Goal: Complete application form

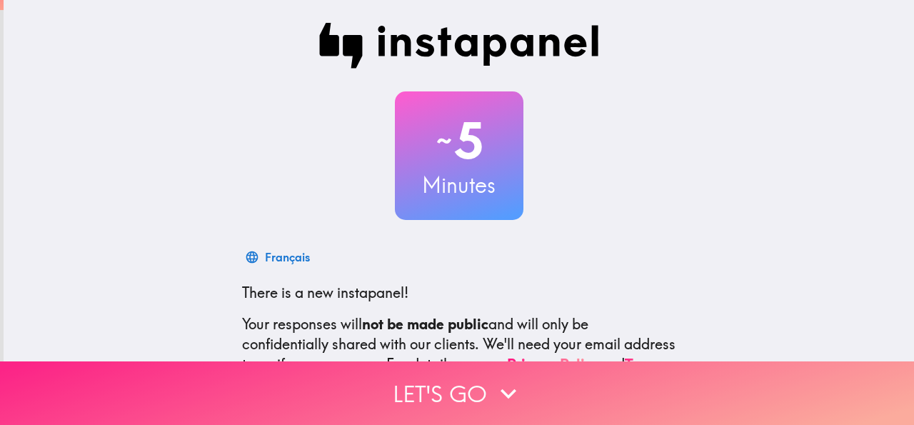
click at [457, 378] on button "Let's go" at bounding box center [457, 393] width 914 height 64
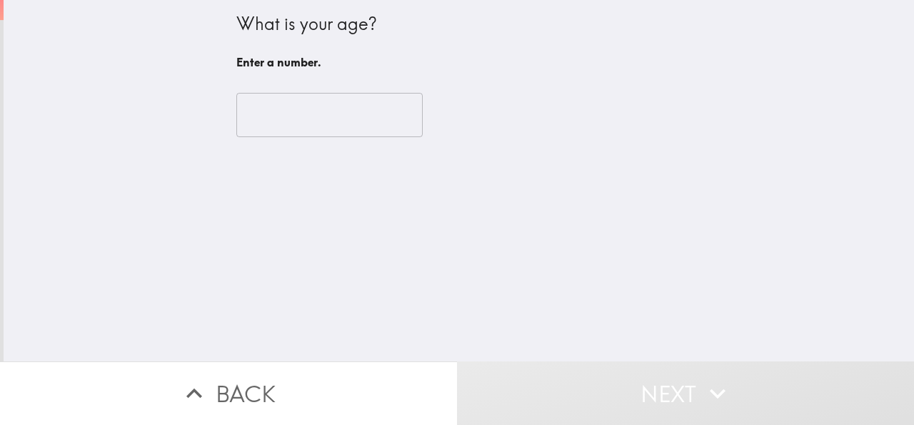
click at [283, 126] on input "number" at bounding box center [329, 115] width 186 height 44
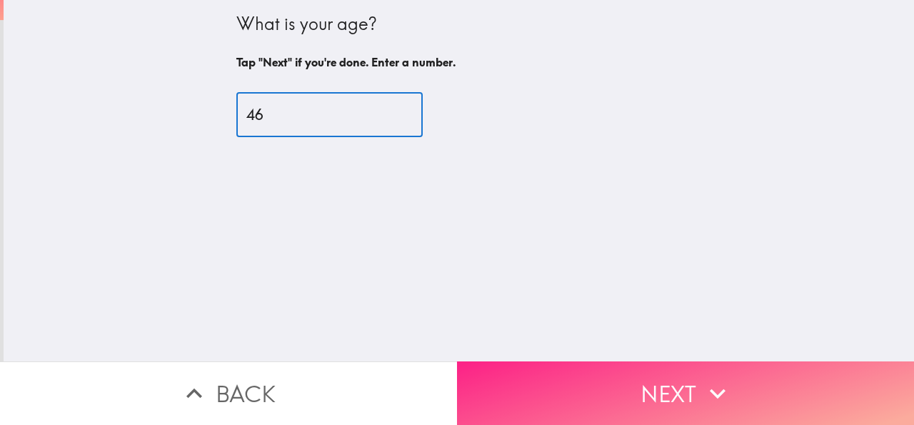
type input "46"
click at [600, 369] on button "Next" at bounding box center [685, 393] width 457 height 64
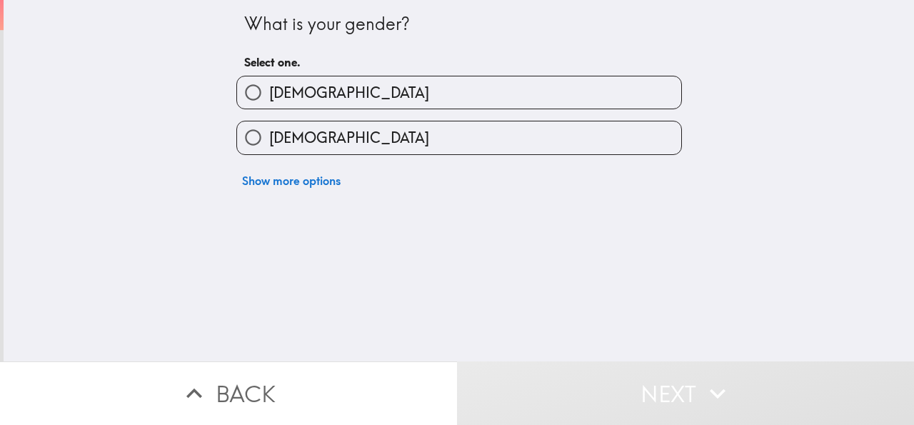
click at [451, 88] on label "[DEMOGRAPHIC_DATA]" at bounding box center [459, 92] width 444 height 32
click at [269, 88] on input "[DEMOGRAPHIC_DATA]" at bounding box center [253, 92] width 32 height 32
radio input "true"
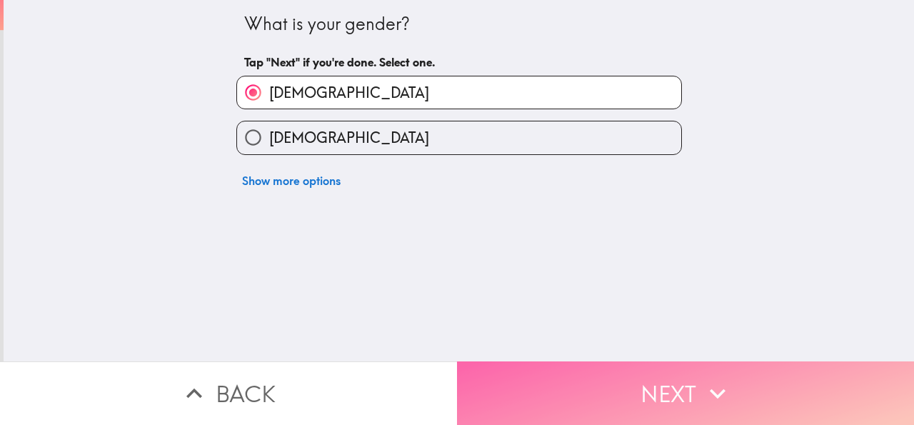
click at [589, 380] on button "Next" at bounding box center [685, 393] width 457 height 64
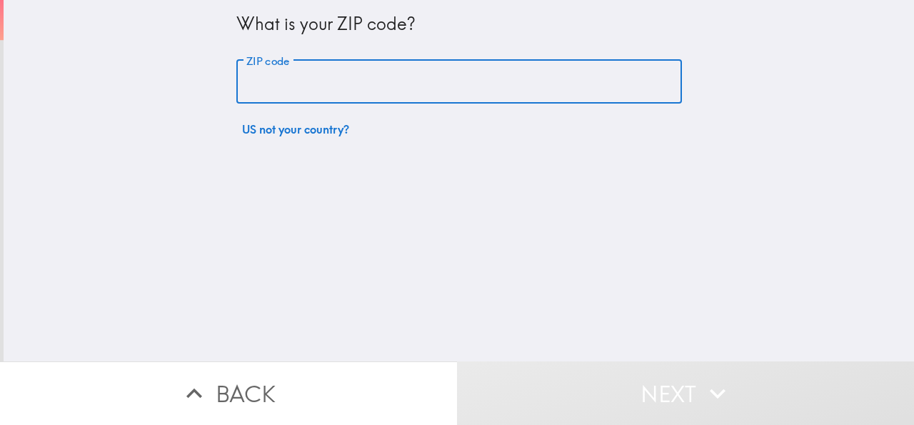
click at [332, 69] on input "ZIP code" at bounding box center [458, 82] width 445 height 44
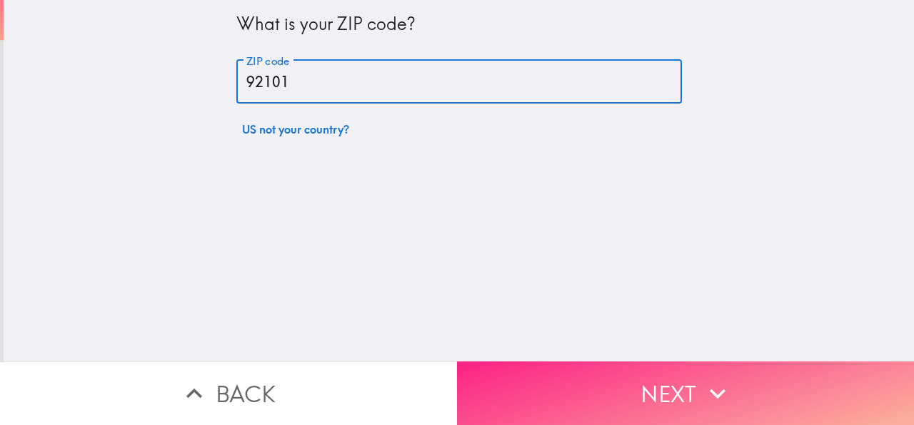
type input "92101"
click at [626, 376] on button "Next" at bounding box center [685, 393] width 457 height 64
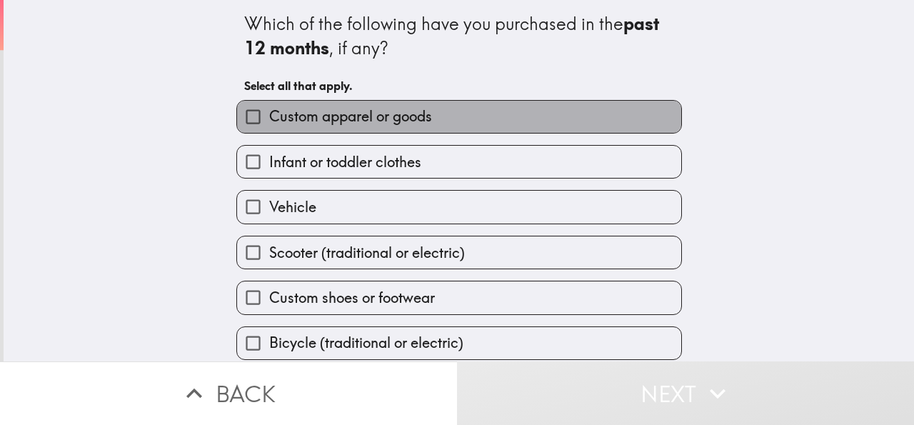
click at [372, 126] on span "Custom apparel or goods" at bounding box center [350, 116] width 163 height 20
click at [269, 126] on input "Custom apparel or goods" at bounding box center [253, 117] width 32 height 32
checkbox input "true"
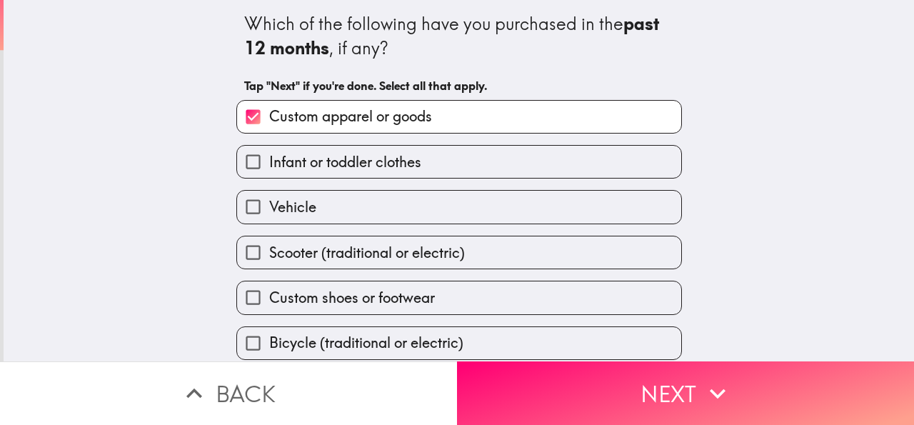
scroll to position [105, 0]
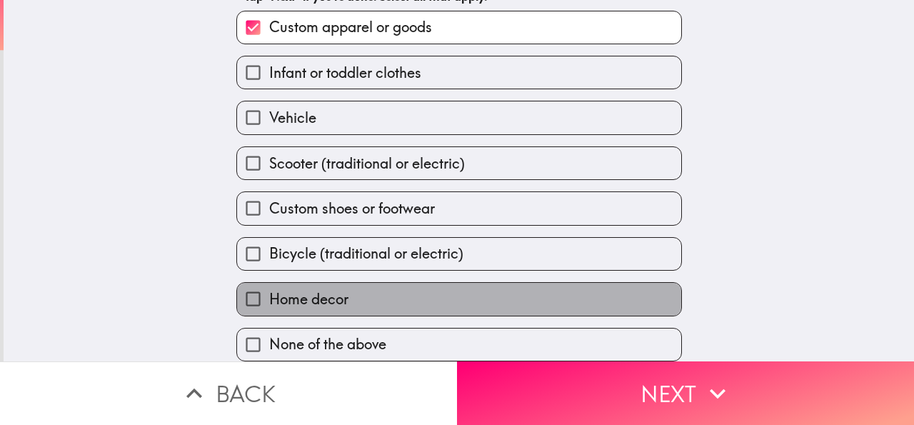
click at [338, 285] on label "Home decor" at bounding box center [459, 299] width 444 height 32
click at [269, 285] on input "Home decor" at bounding box center [253, 299] width 32 height 32
checkbox input "true"
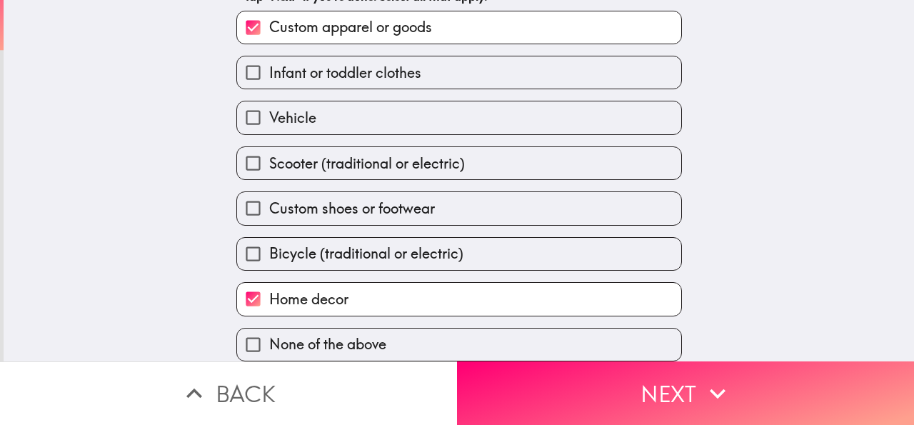
click at [346, 198] on span "Custom shoes or footwear" at bounding box center [352, 208] width 166 height 20
click at [269, 195] on input "Custom shoes or footwear" at bounding box center [253, 208] width 32 height 32
checkbox input "true"
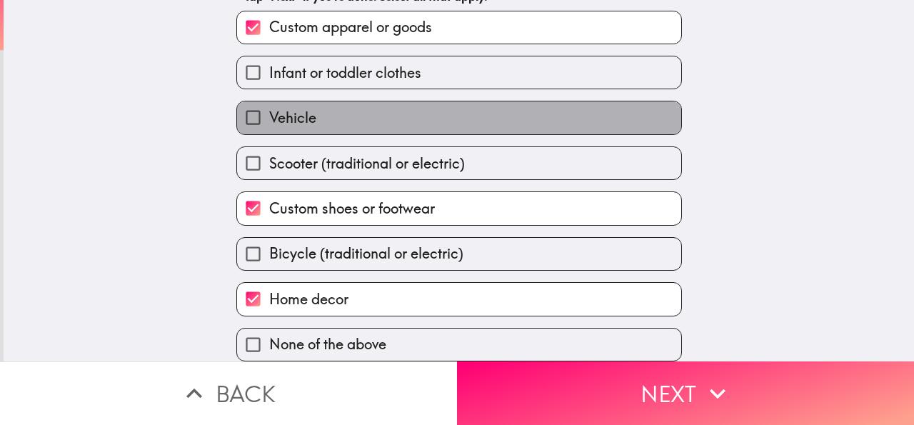
click at [330, 101] on label "Vehicle" at bounding box center [459, 117] width 444 height 32
click at [269, 101] on input "Vehicle" at bounding box center [253, 117] width 32 height 32
checkbox input "true"
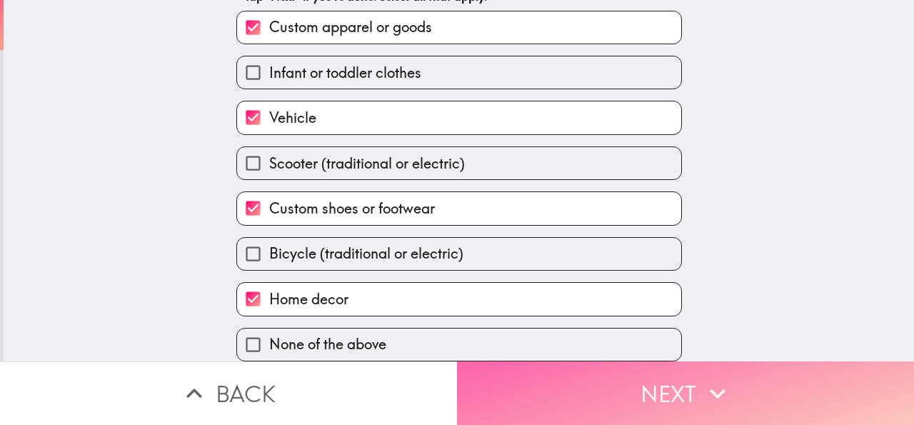
click at [582, 368] on button "Next" at bounding box center [685, 393] width 457 height 64
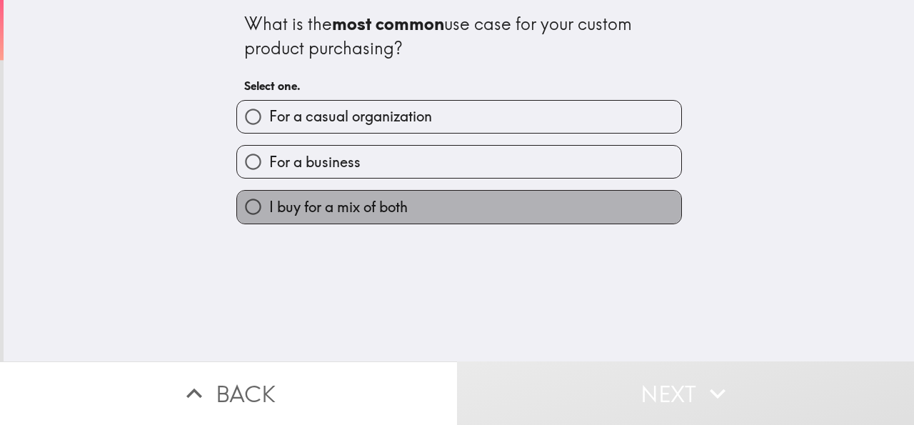
click at [348, 203] on span "I buy for a mix of both" at bounding box center [338, 207] width 138 height 20
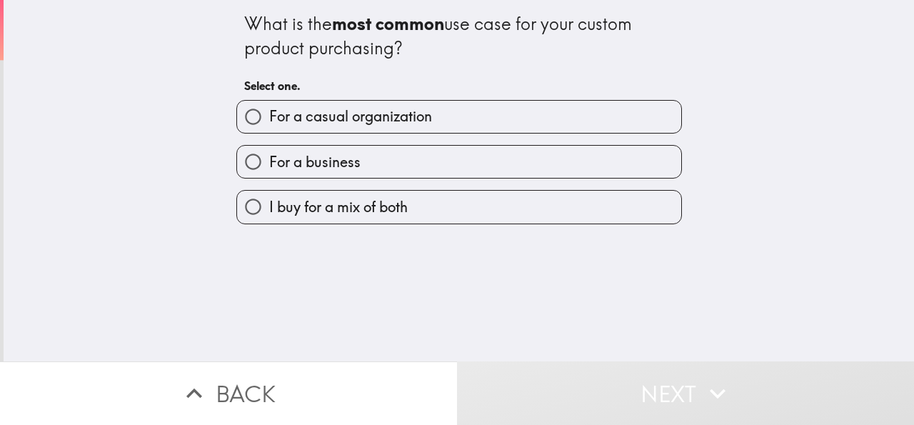
click at [612, 390] on button "Next" at bounding box center [685, 393] width 457 height 64
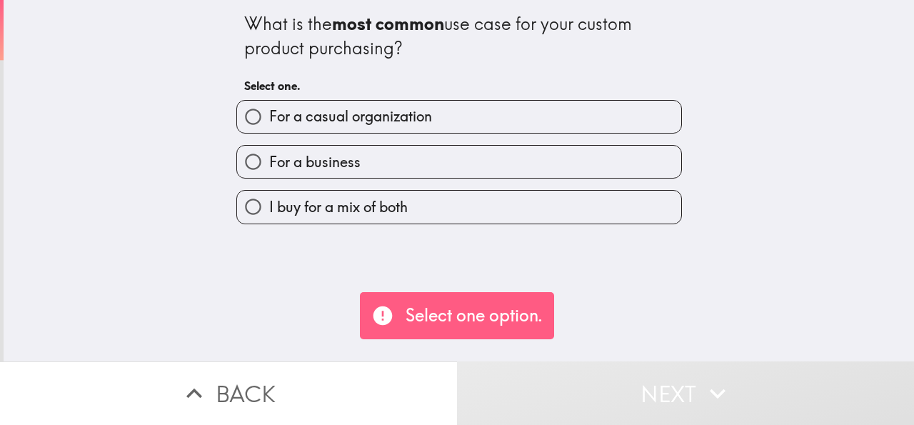
click at [409, 202] on label "I buy for a mix of both" at bounding box center [459, 207] width 444 height 32
click at [269, 202] on input "I buy for a mix of both" at bounding box center [253, 207] width 32 height 32
radio input "true"
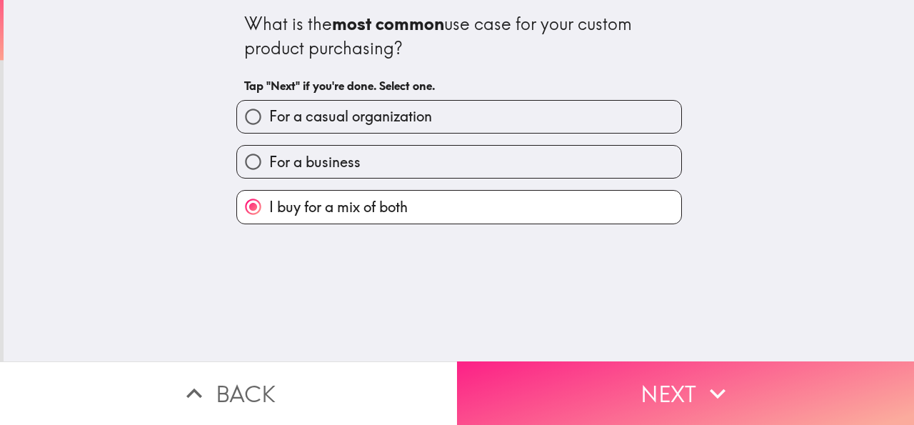
click at [630, 376] on button "Next" at bounding box center [685, 393] width 457 height 64
